Goal: Transaction & Acquisition: Purchase product/service

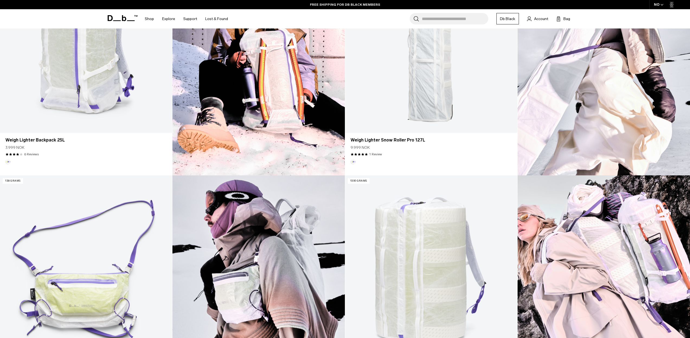
scroll to position [246, 0]
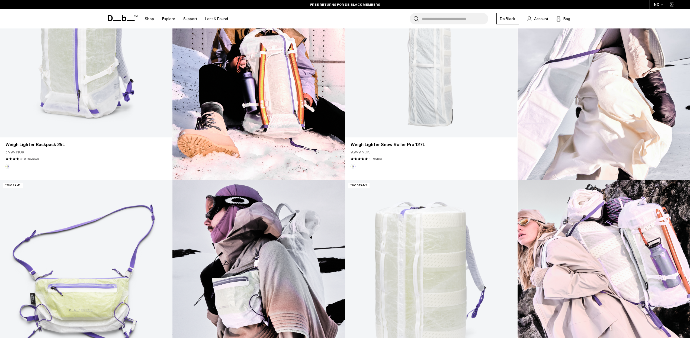
click at [661, 5] on icon "button" at bounding box center [662, 5] width 3 height 2
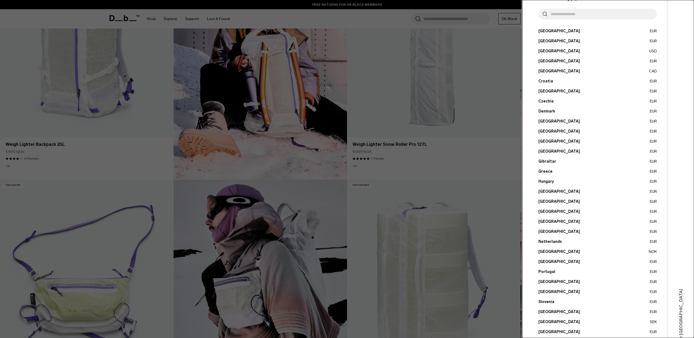
scroll to position [62, 0]
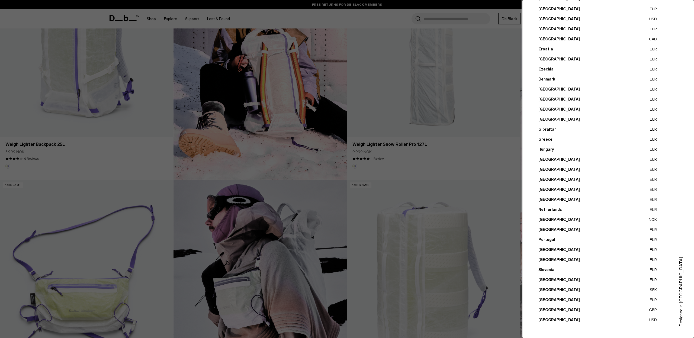
click at [556, 208] on button "Netherlands EUR" at bounding box center [598, 210] width 119 height 6
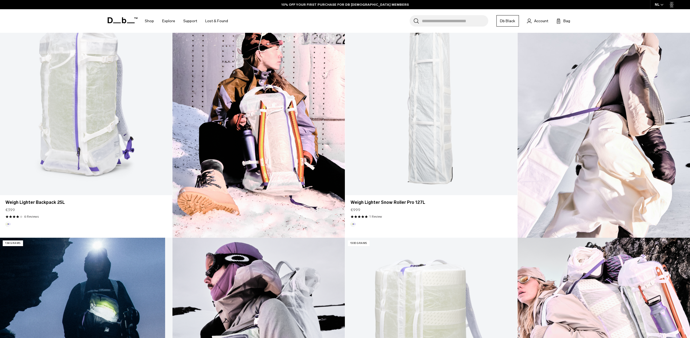
scroll to position [75, 0]
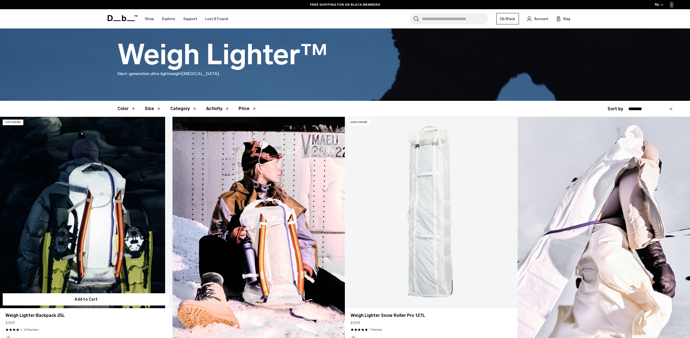
click at [114, 206] on link "Weigh Lighter Backpack 25L" at bounding box center [86, 213] width 172 height 192
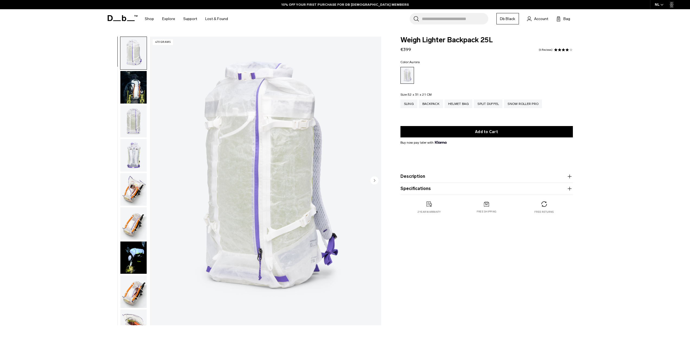
click at [132, 95] on img "button" at bounding box center [133, 87] width 26 height 33
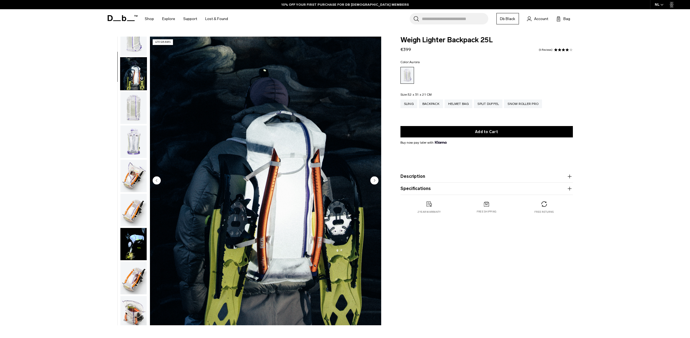
click at [134, 126] on img "button" at bounding box center [133, 142] width 26 height 33
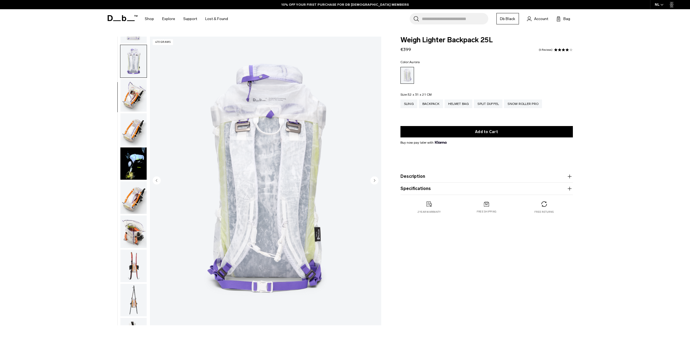
scroll to position [102, 0]
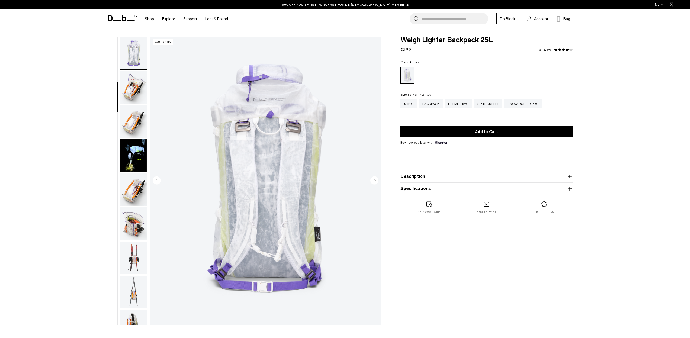
click at [131, 128] on img "button" at bounding box center [133, 121] width 26 height 33
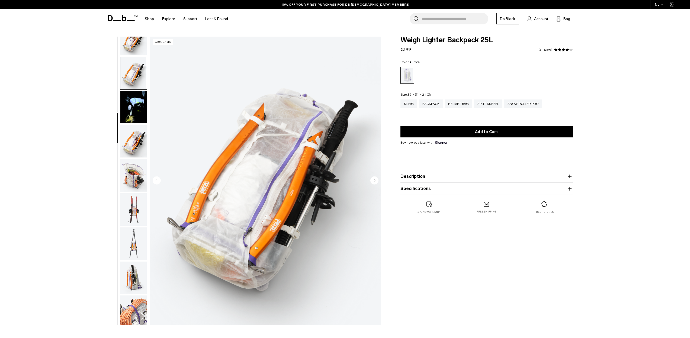
scroll to position [171, 0]
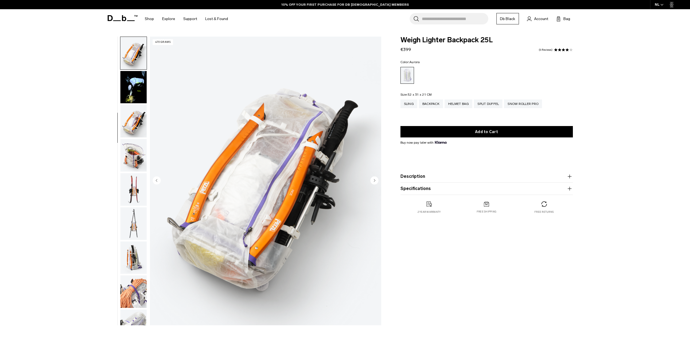
click at [93, 135] on div "**********" at bounding box center [345, 183] width 690 height 292
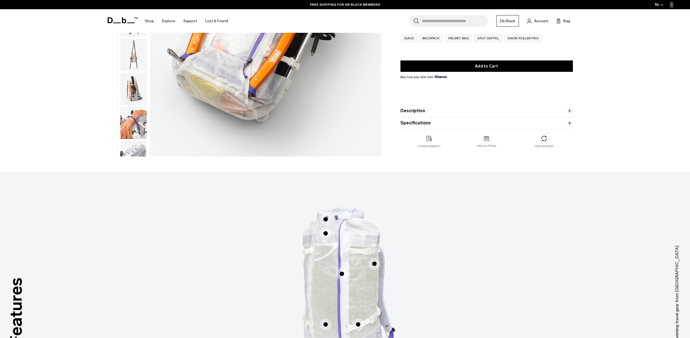
scroll to position [0, 0]
